Goal: Transaction & Acquisition: Purchase product/service

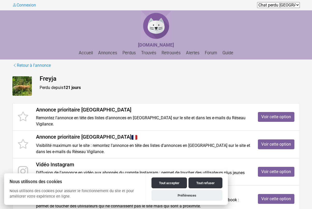
click at [287, 113] on link "Voir cette option" at bounding box center [276, 117] width 37 height 10
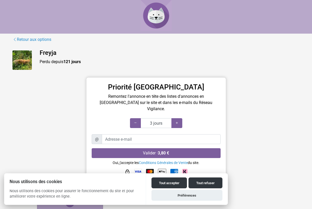
click at [180, 118] on div at bounding box center [176, 123] width 11 height 10
click at [179, 118] on div at bounding box center [176, 123] width 11 height 10
click at [181, 118] on div at bounding box center [176, 123] width 11 height 10
click at [182, 118] on div at bounding box center [176, 123] width 11 height 10
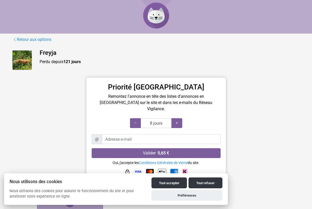
click at [180, 118] on div at bounding box center [176, 123] width 11 height 10
click at [178, 121] on icon at bounding box center [177, 123] width 4 height 5
type input "10 jours"
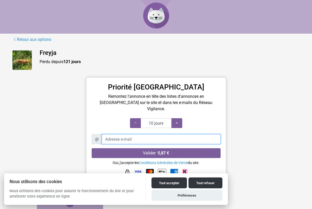
click at [114, 134] on input "Adresse e-mail" at bounding box center [161, 139] width 119 height 10
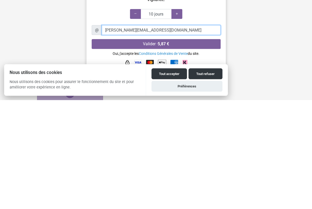
type input "c.moret.c@gmail.com"
click at [205, 178] on button "Tout refuser" at bounding box center [205, 183] width 34 height 11
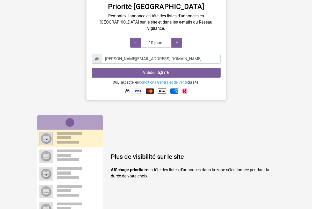
scroll to position [80, 0]
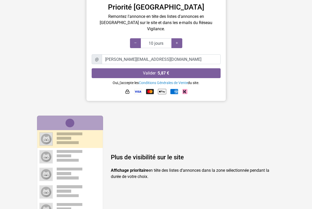
click at [136, 89] on img at bounding box center [138, 91] width 8 height 5
click at [187, 68] on button "Valider · 5,87 €" at bounding box center [156, 73] width 129 height 10
